Goal: Transaction & Acquisition: Book appointment/travel/reservation

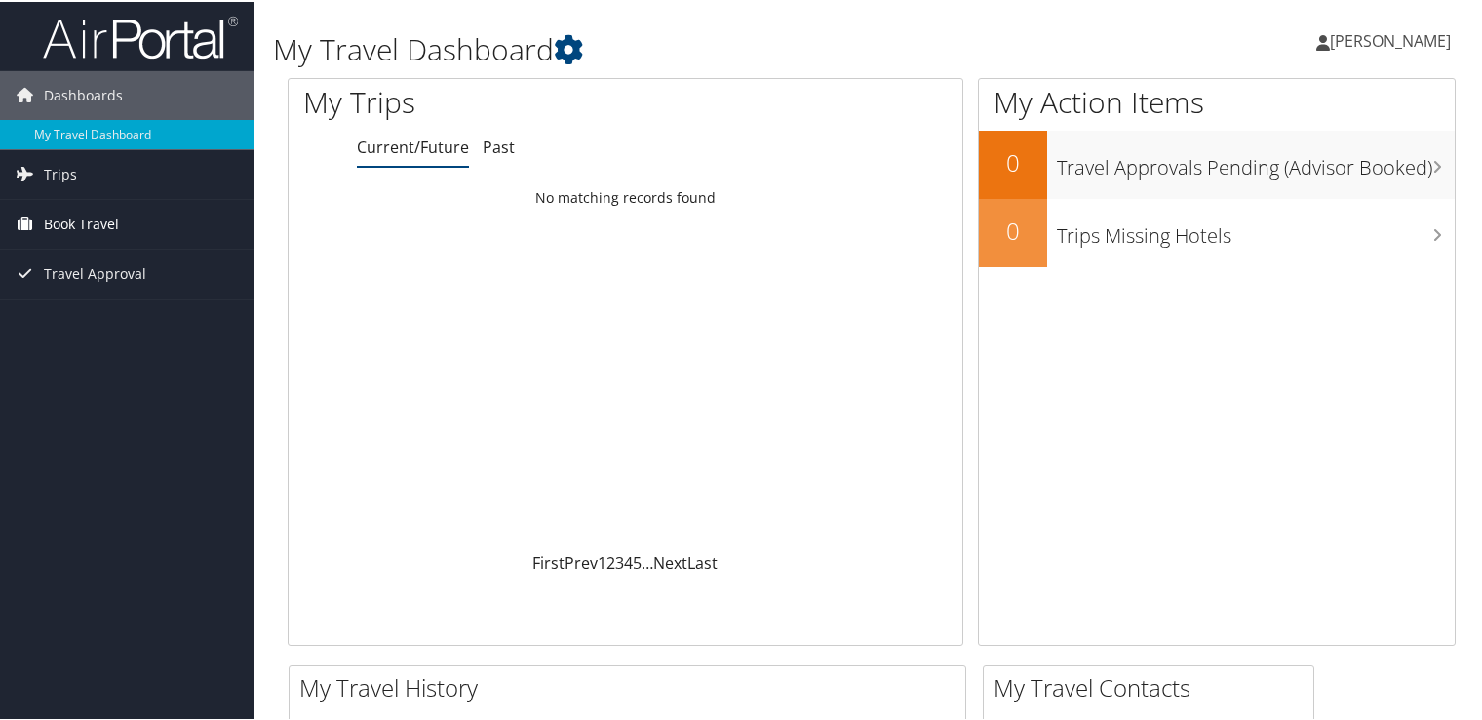
click at [109, 216] on span "Book Travel" at bounding box center [81, 222] width 75 height 49
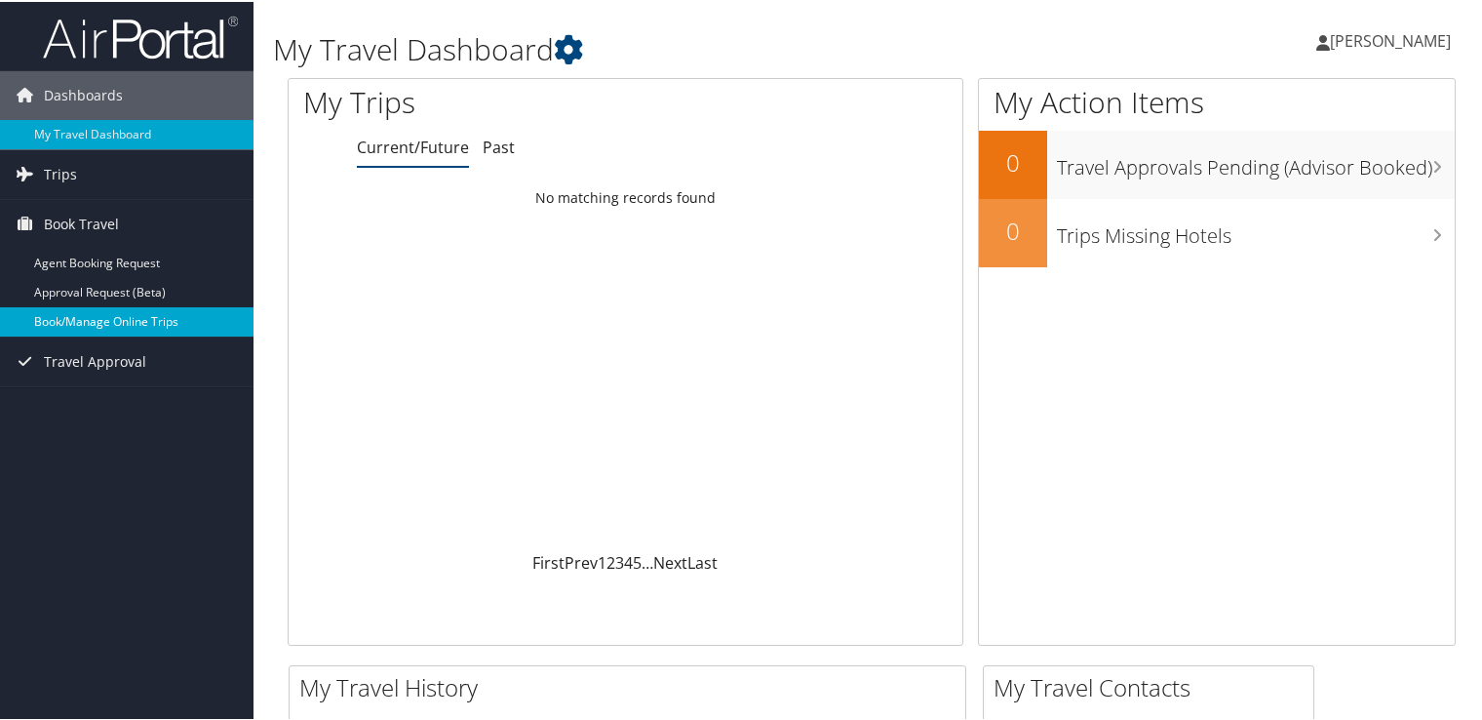
click at [207, 319] on link "Book/Manage Online Trips" at bounding box center [127, 319] width 254 height 29
